Goal: Task Accomplishment & Management: Manage account settings

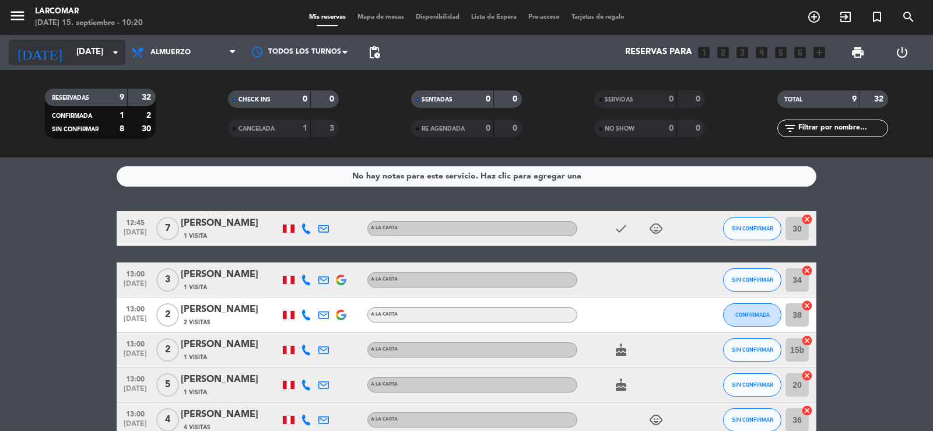
click at [89, 55] on input "[DATE]" at bounding box center [127, 52] width 113 height 22
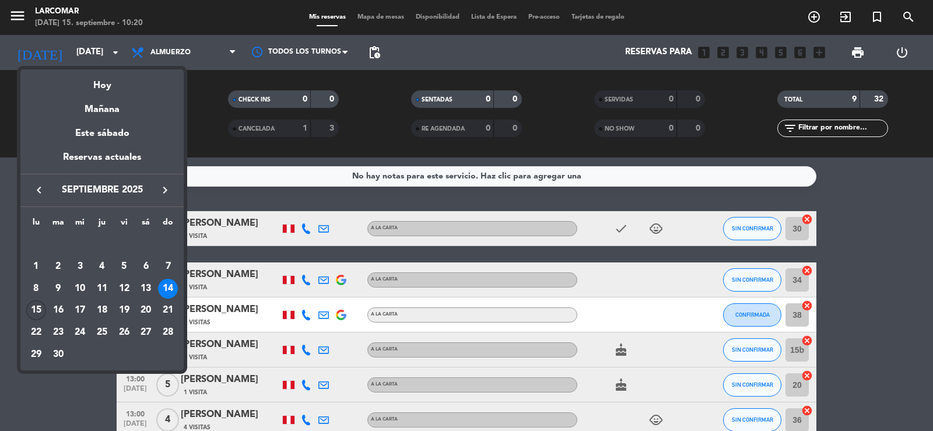
click at [34, 309] on div "15" at bounding box center [36, 310] width 20 height 20
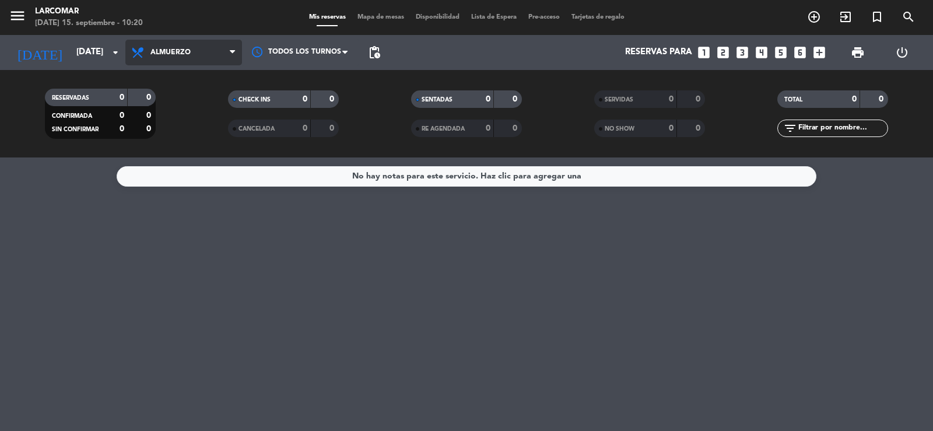
click at [178, 47] on span "Almuerzo" at bounding box center [183, 53] width 117 height 26
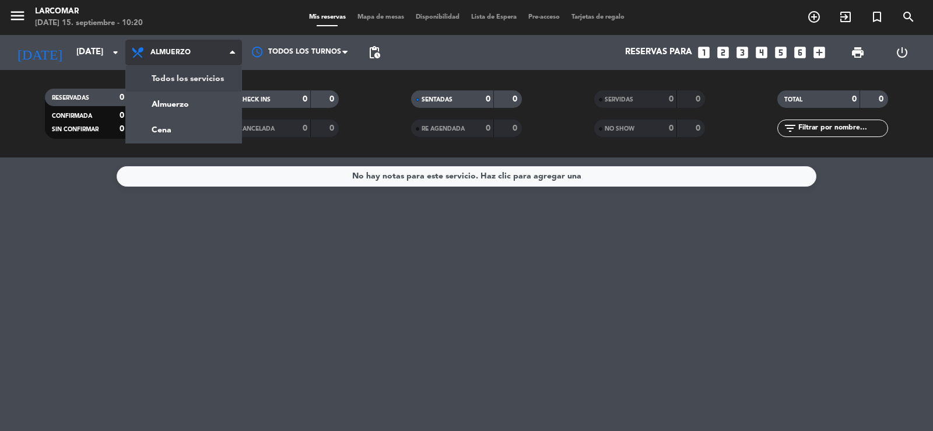
click at [185, 78] on div "menu Larcomar [DATE] 15. septiembre - 10:20 Mis reservas Mapa de mesas Disponib…" at bounding box center [466, 78] width 933 height 157
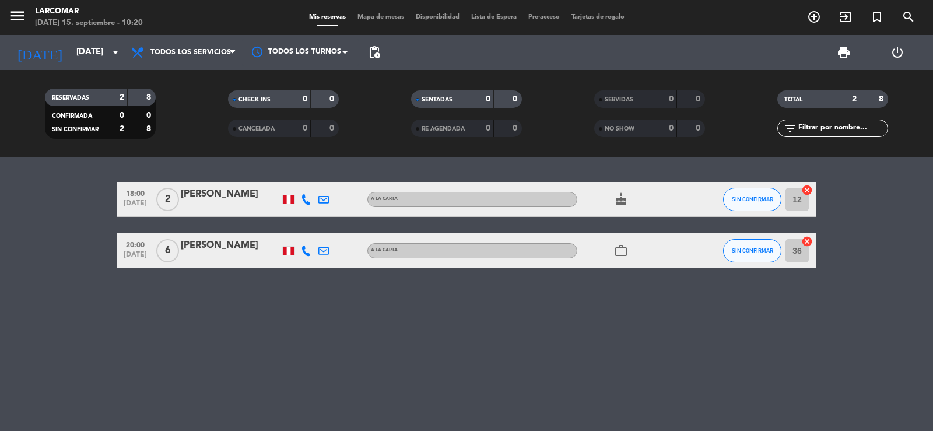
click at [307, 195] on icon at bounding box center [306, 199] width 10 height 10
click at [314, 179] on span "content_paste" at bounding box center [318, 179] width 9 height 9
click at [322, 201] on icon at bounding box center [323, 199] width 10 height 10
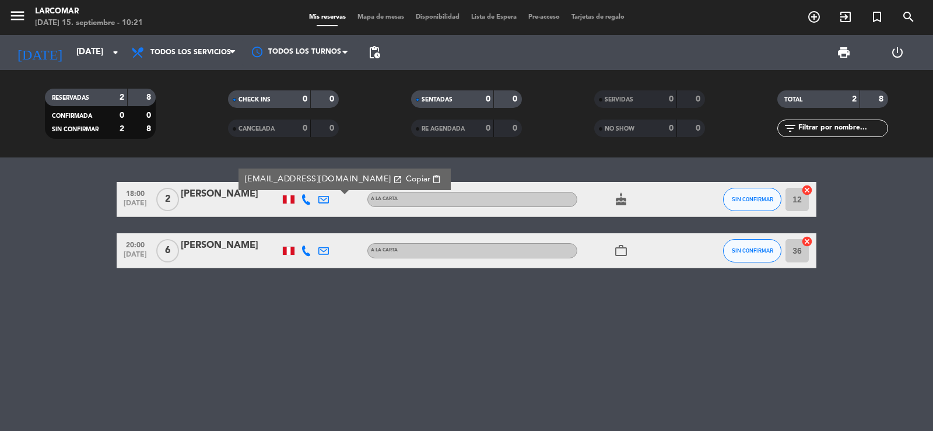
click at [406, 179] on span "Copiar" at bounding box center [418, 179] width 24 height 12
click at [80, 43] on input "[DATE]" at bounding box center [127, 52] width 113 height 22
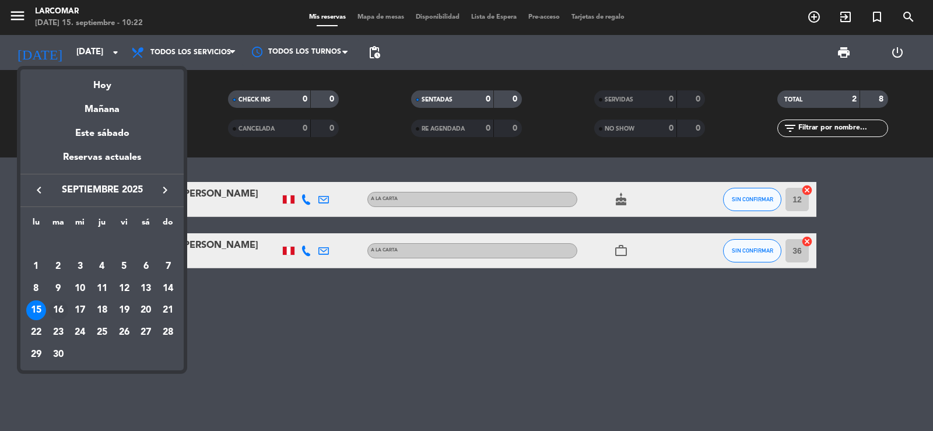
click at [56, 310] on div "16" at bounding box center [58, 310] width 20 height 20
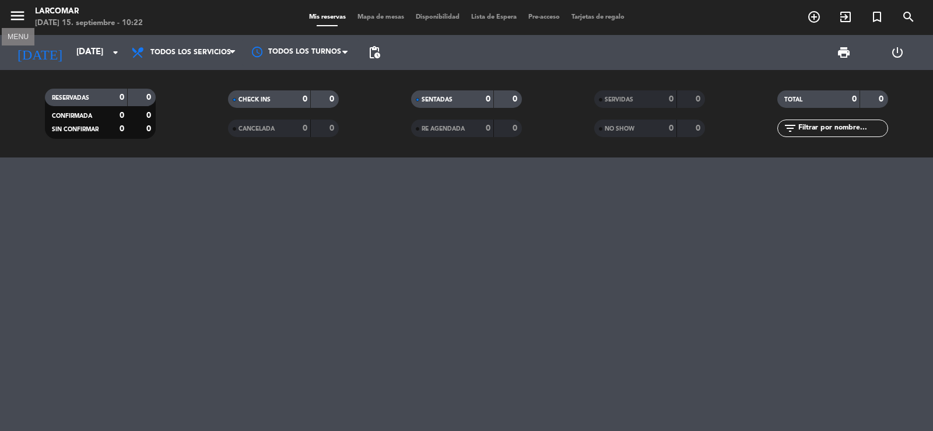
click at [22, 17] on icon "menu" at bounding box center [17, 15] width 17 height 17
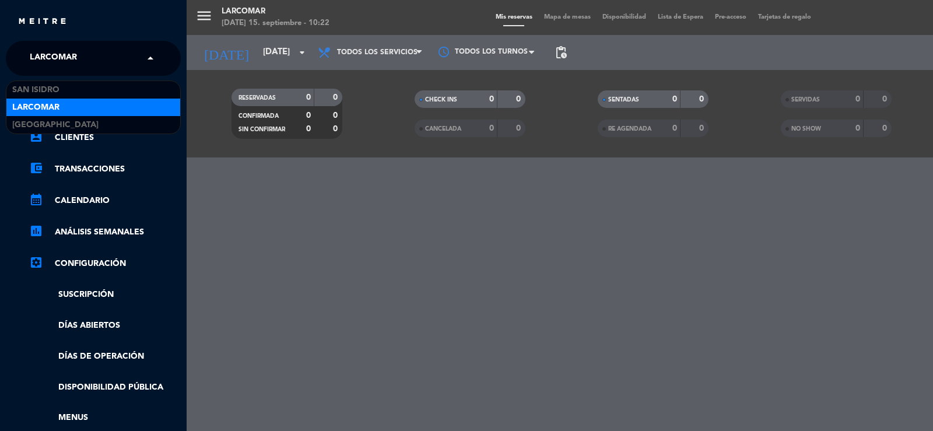
click at [40, 52] on span "Larcomar" at bounding box center [53, 58] width 47 height 24
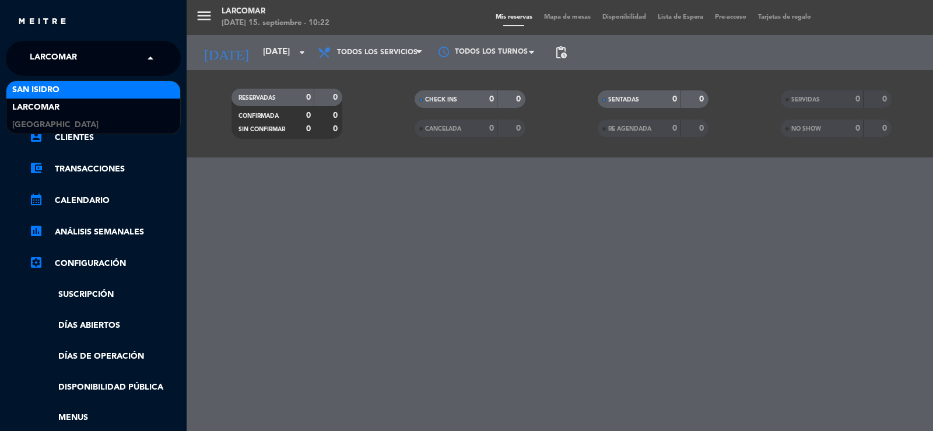
click at [41, 86] on span "San Isidro" at bounding box center [35, 89] width 47 height 13
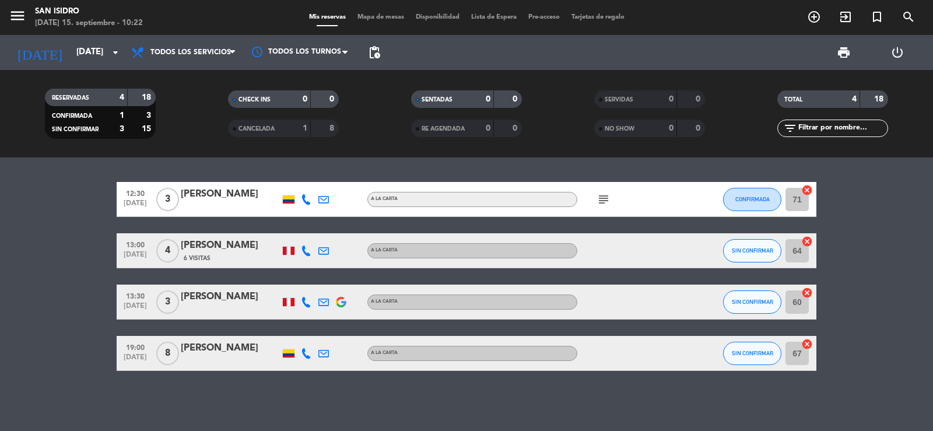
click at [303, 300] on icon at bounding box center [306, 302] width 10 height 10
click at [311, 284] on span "content_paste" at bounding box center [315, 282] width 9 height 9
click at [321, 300] on icon at bounding box center [323, 302] width 10 height 10
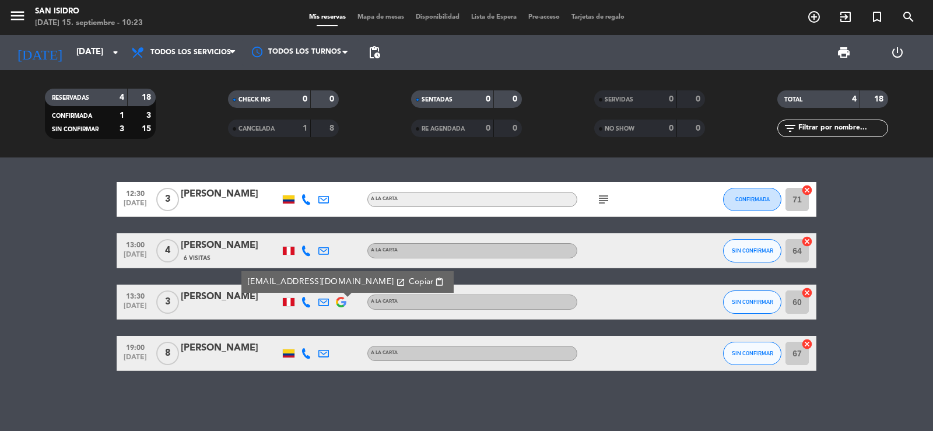
click at [409, 282] on span "Copiar" at bounding box center [421, 282] width 24 height 12
click at [306, 249] on icon at bounding box center [306, 250] width 10 height 10
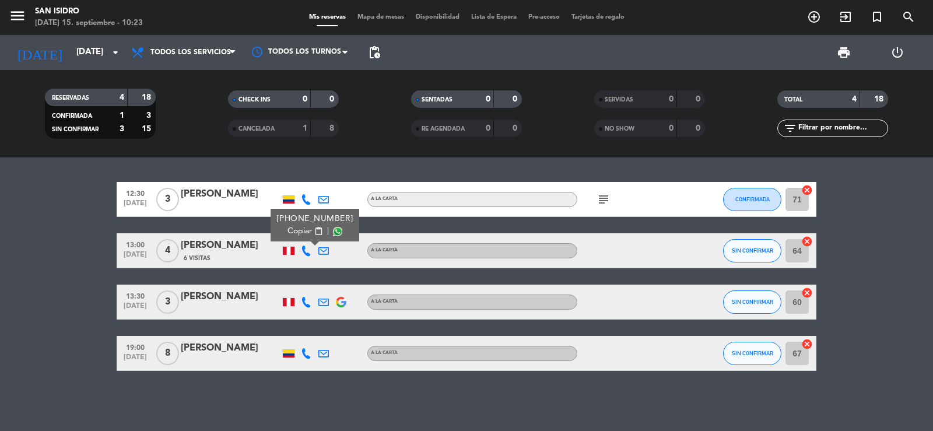
click at [311, 226] on button "Copiar content_paste" at bounding box center [305, 231] width 36 height 12
click at [71, 54] on input "[DATE]" at bounding box center [127, 52] width 113 height 22
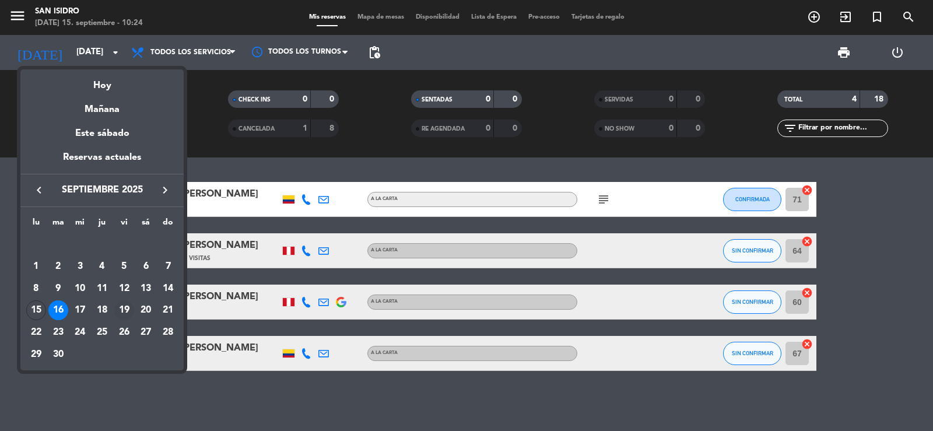
click at [128, 307] on div "19" at bounding box center [124, 310] width 20 height 20
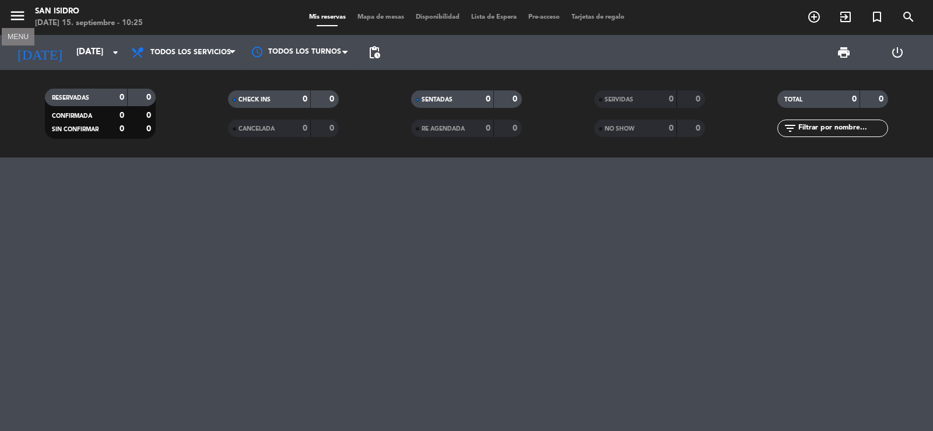
click at [18, 10] on icon "menu" at bounding box center [17, 15] width 17 height 17
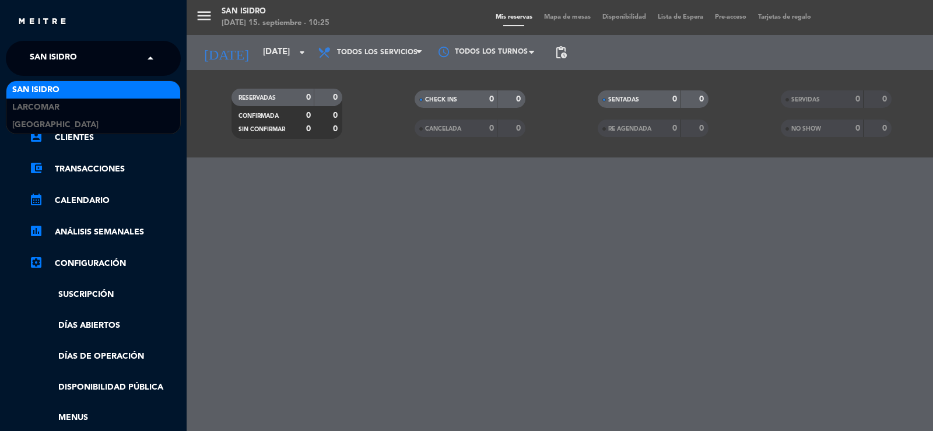
click at [56, 56] on span "San Isidro" at bounding box center [53, 58] width 47 height 24
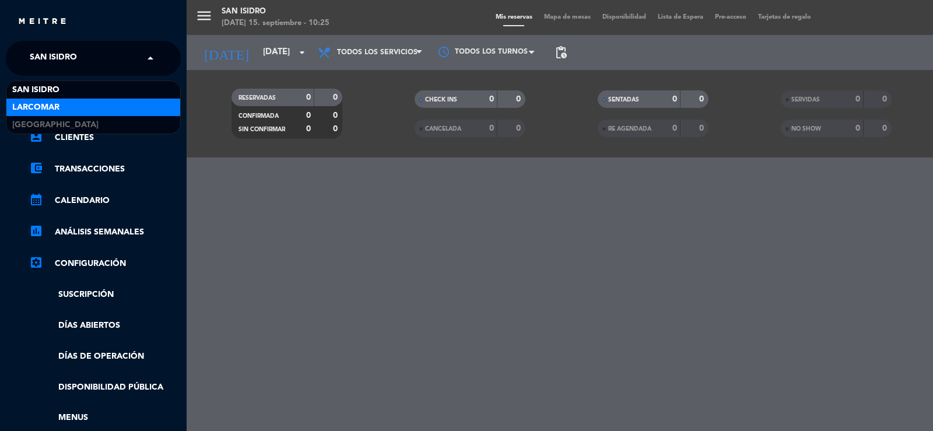
click at [45, 104] on span "Larcomar" at bounding box center [35, 107] width 47 height 13
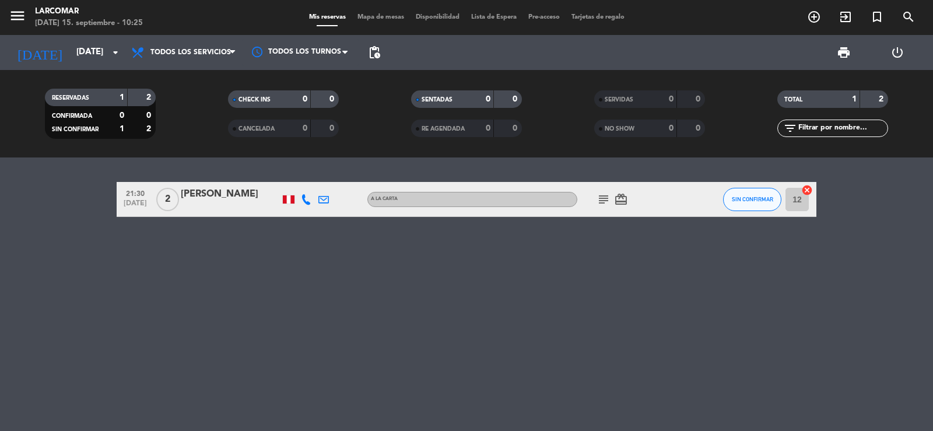
click at [304, 196] on icon at bounding box center [306, 199] width 10 height 10
click at [314, 180] on span "content_paste" at bounding box center [318, 179] width 9 height 9
click at [160, 326] on div "21:30 [DATE] 2 [PERSON_NAME] [PHONE_NUMBER] Copiar content_paste | A la carta s…" at bounding box center [466, 293] width 933 height 273
click at [71, 52] on input "[DATE]" at bounding box center [127, 52] width 113 height 22
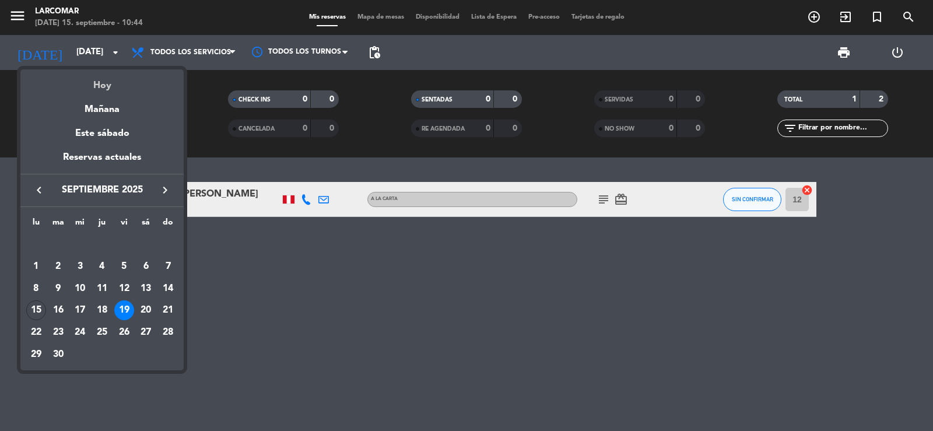
click at [82, 82] on div "Hoy" at bounding box center [101, 81] width 163 height 24
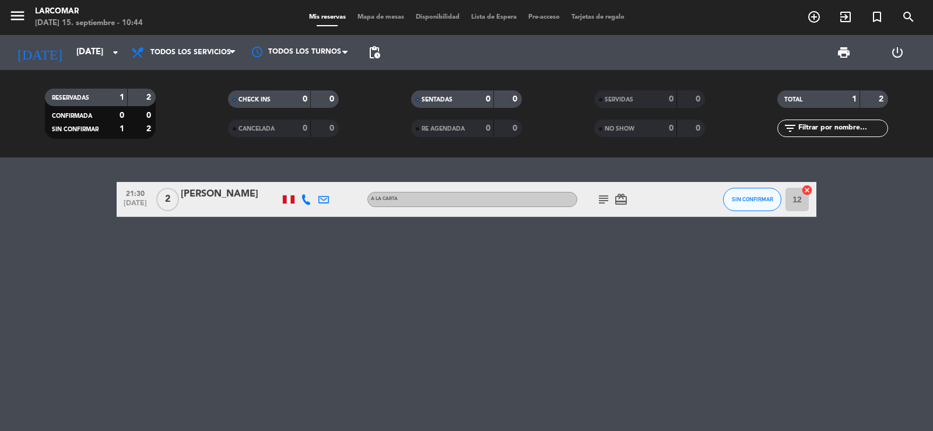
type input "[DATE]"
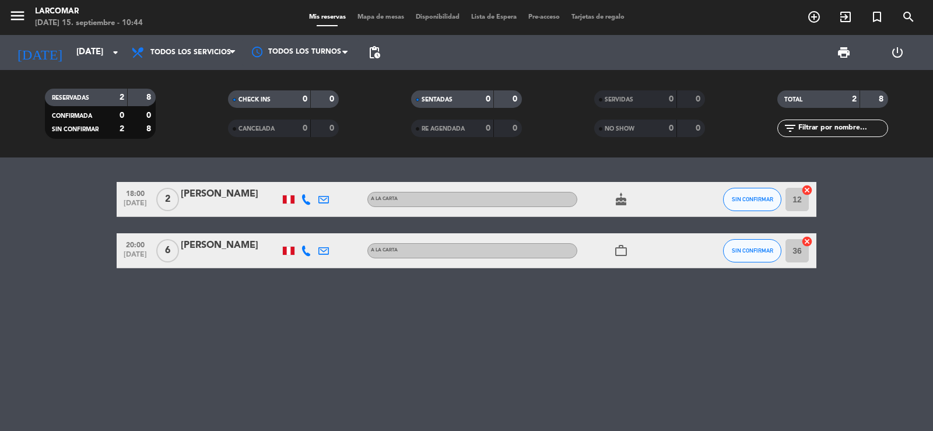
click at [26, 192] on bookings-row "18:00 [DATE] 2 [PERSON_NAME] A la carta cake SIN CONFIRMAR 12 cancel 20:00 [DAT…" at bounding box center [466, 225] width 933 height 86
click at [16, 13] on icon "menu" at bounding box center [17, 15] width 17 height 17
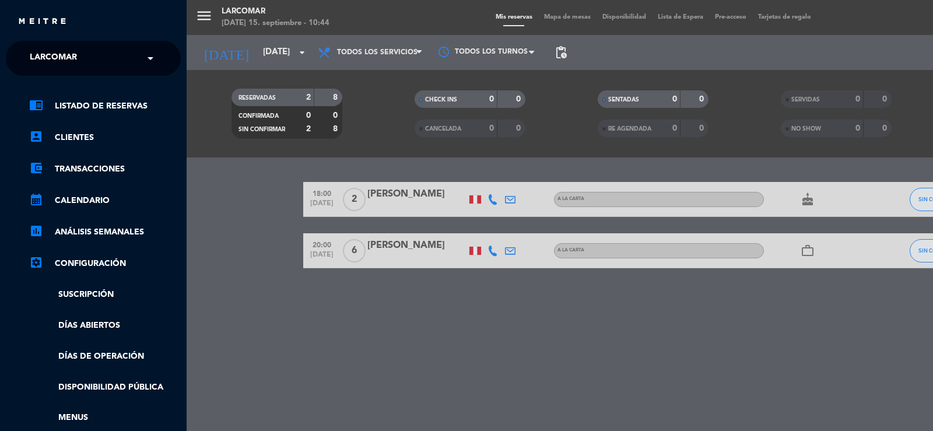
click at [41, 54] on span "Larcomar" at bounding box center [53, 58] width 47 height 24
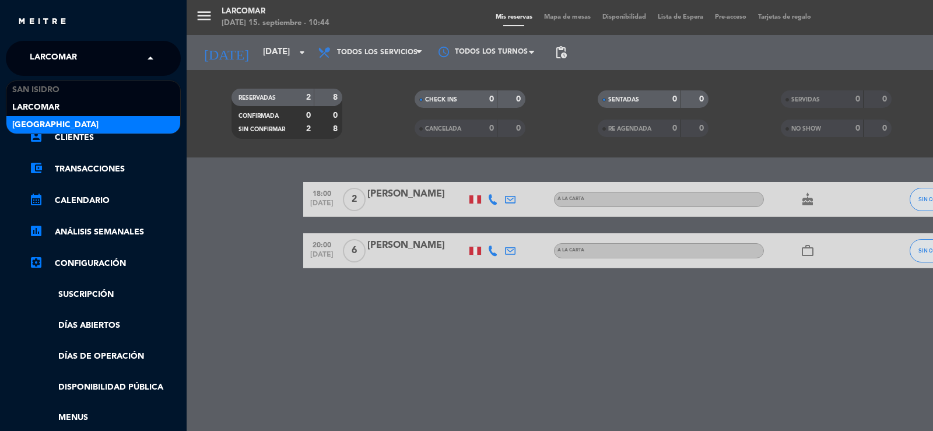
click at [36, 122] on span "[GEOGRAPHIC_DATA]" at bounding box center [55, 124] width 86 height 13
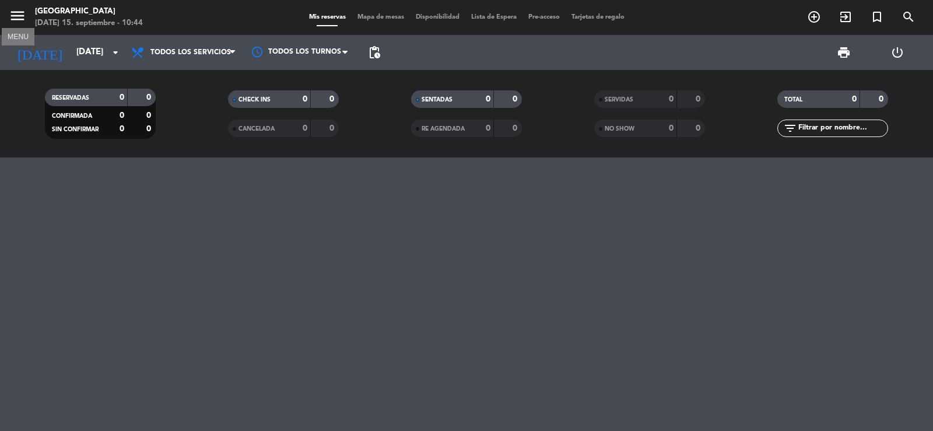
click at [20, 15] on icon "menu" at bounding box center [17, 15] width 17 height 17
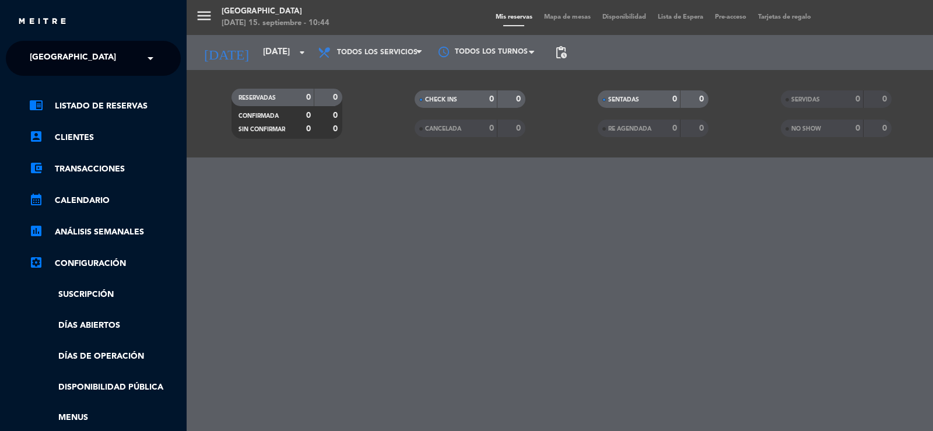
click at [55, 62] on span "[GEOGRAPHIC_DATA]" at bounding box center [73, 58] width 86 height 24
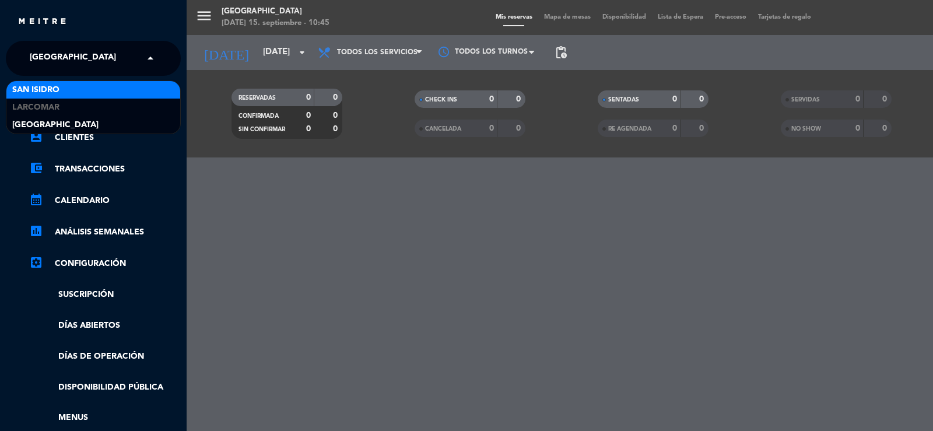
click at [51, 95] on span "San Isidro" at bounding box center [35, 89] width 47 height 13
